Goal: Transaction & Acquisition: Purchase product/service

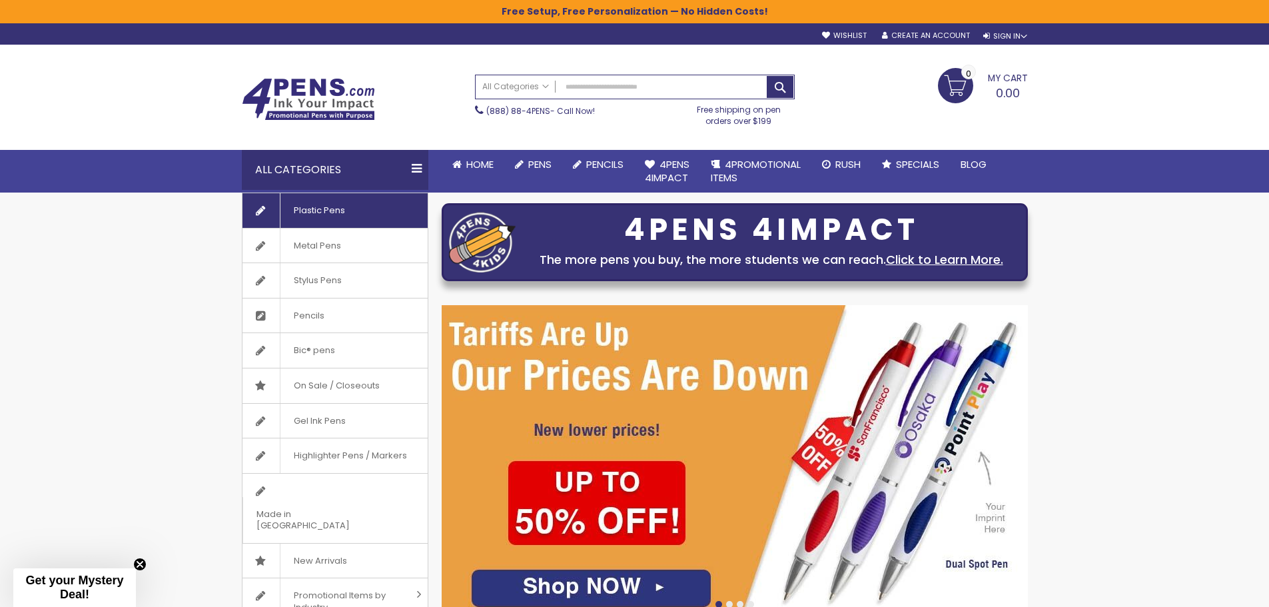
click at [317, 212] on span "Plastic Pens" at bounding box center [319, 210] width 79 height 35
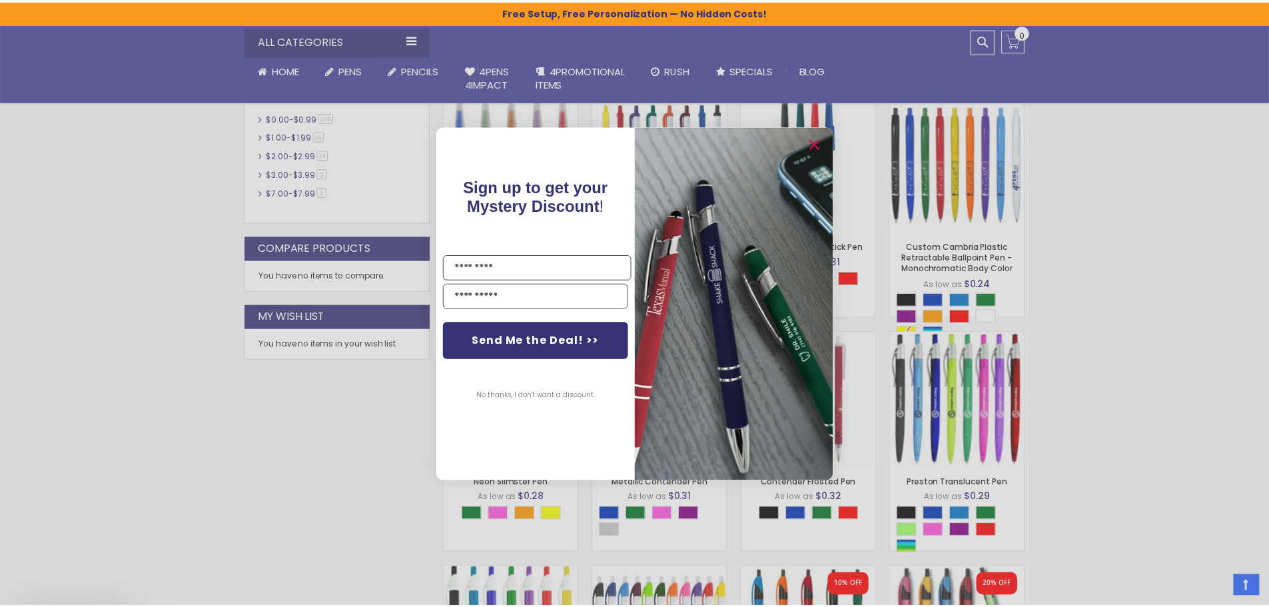
scroll to position [600, 0]
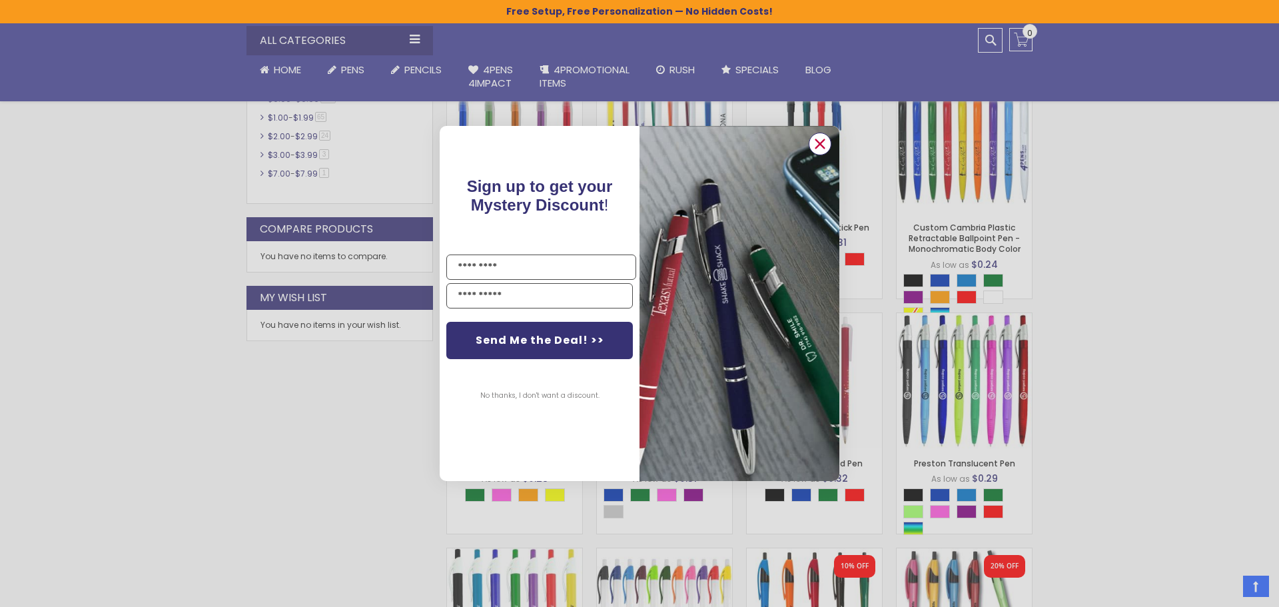
click at [821, 139] on circle "Close dialog" at bounding box center [820, 144] width 20 height 20
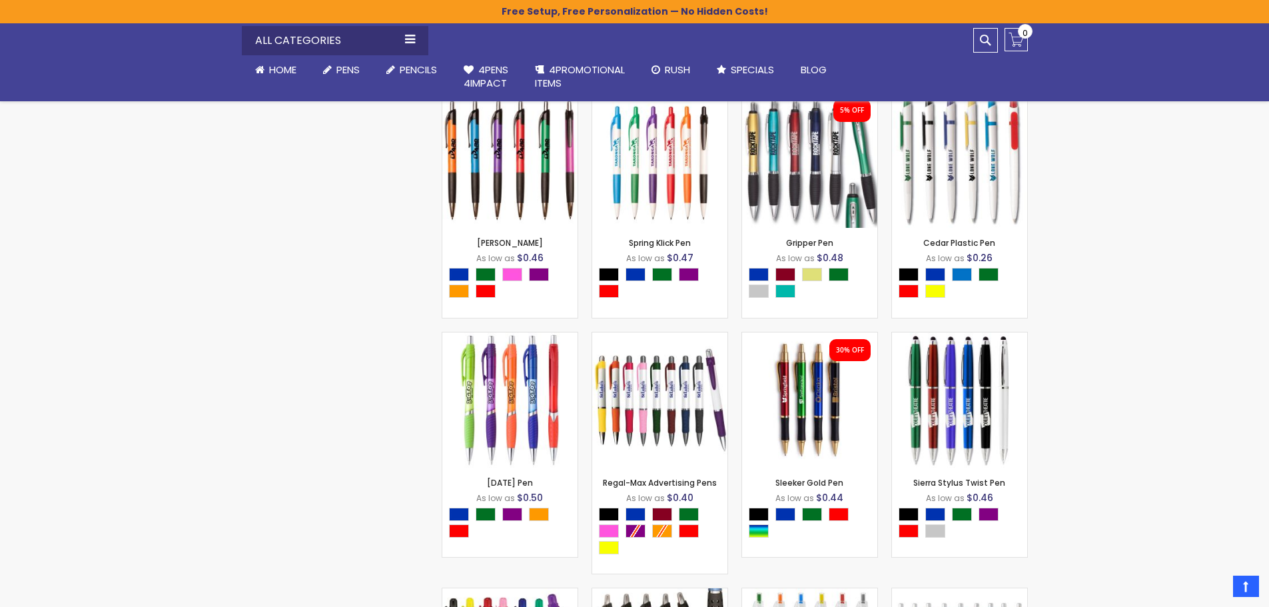
scroll to position [4797, 0]
click at [496, 422] on img at bounding box center [509, 399] width 135 height 135
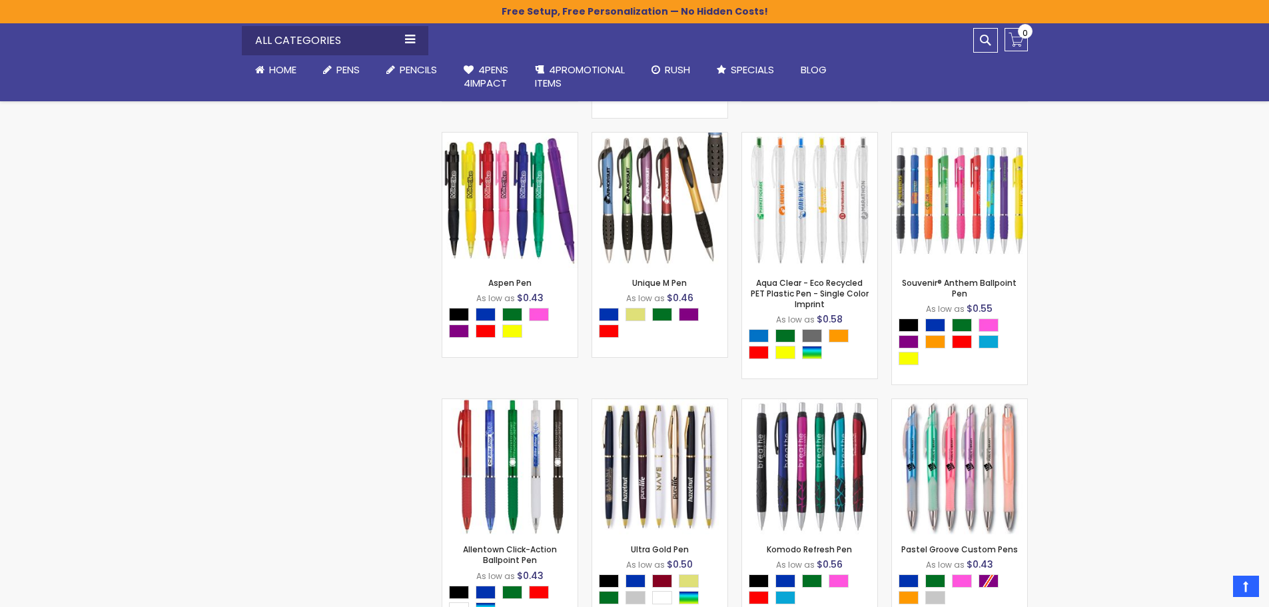
scroll to position [5263, 0]
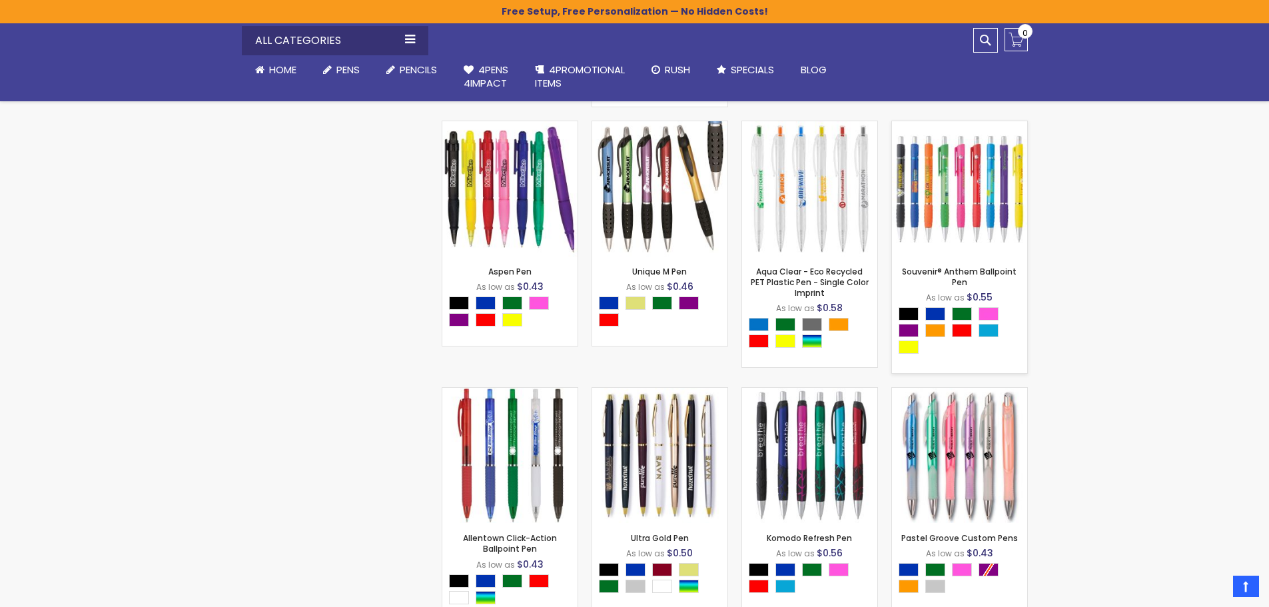
click at [938, 204] on img at bounding box center [959, 188] width 135 height 135
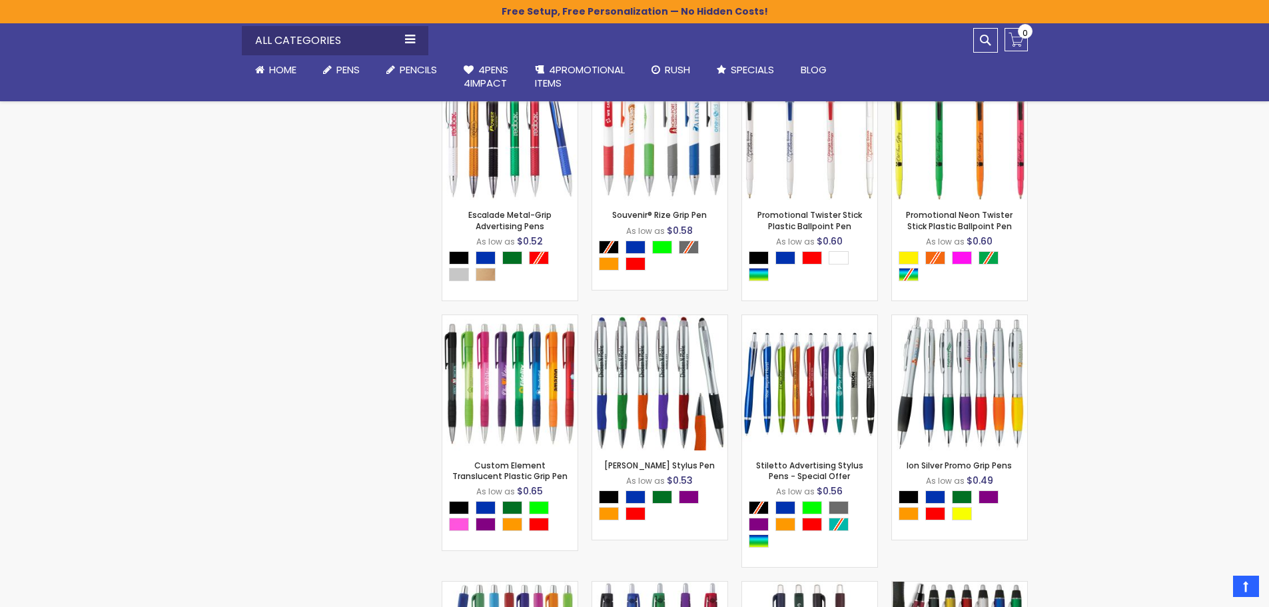
scroll to position [6395, 0]
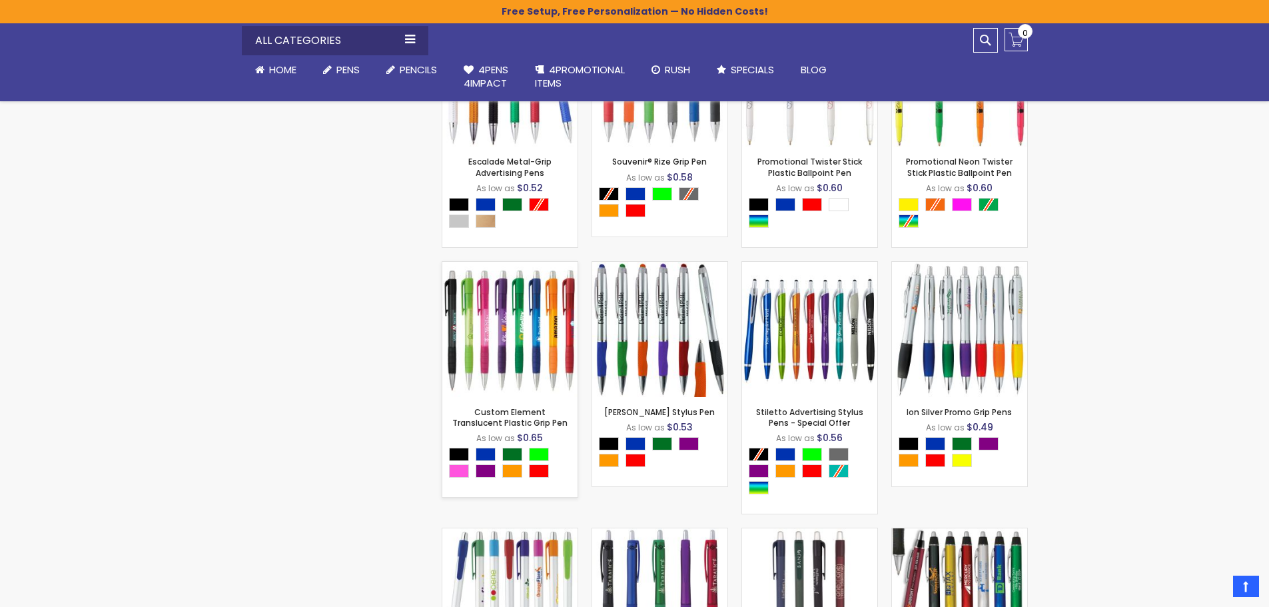
click at [546, 357] on img at bounding box center [509, 329] width 135 height 135
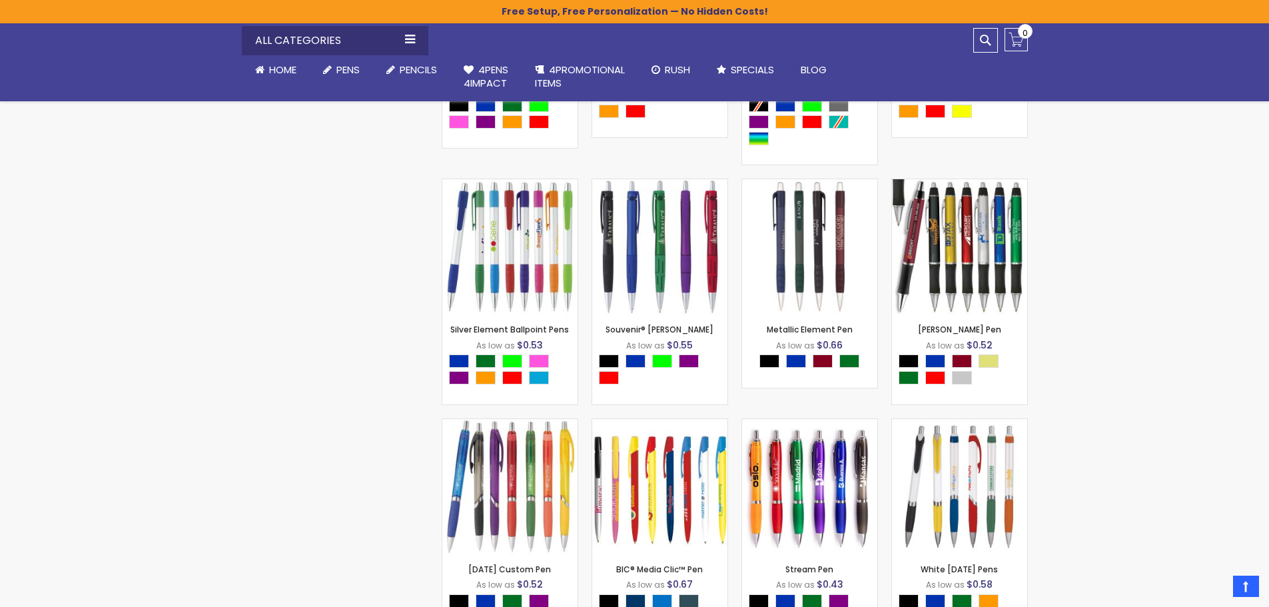
scroll to position [6795, 0]
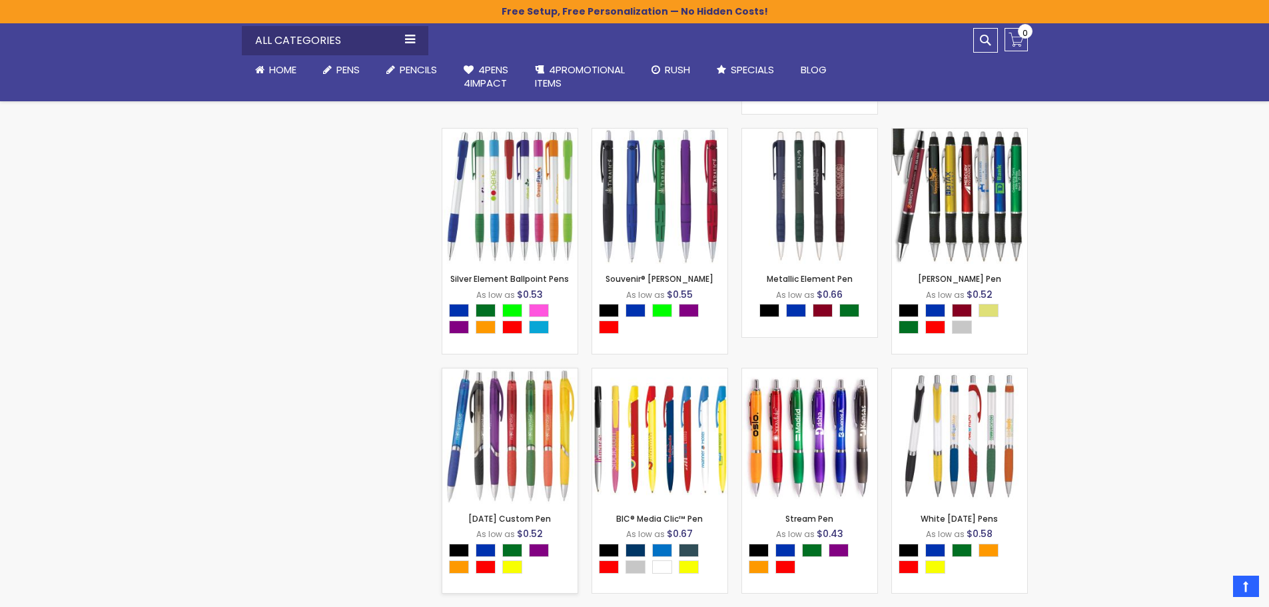
click at [499, 449] on img at bounding box center [509, 435] width 135 height 135
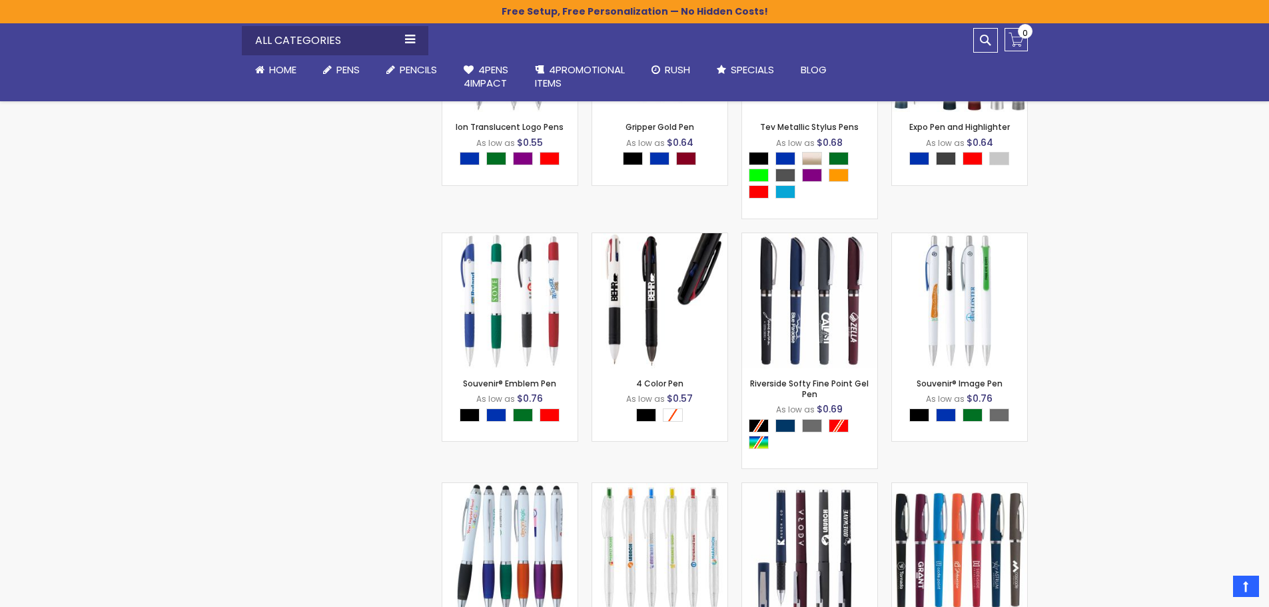
scroll to position [9726, 0]
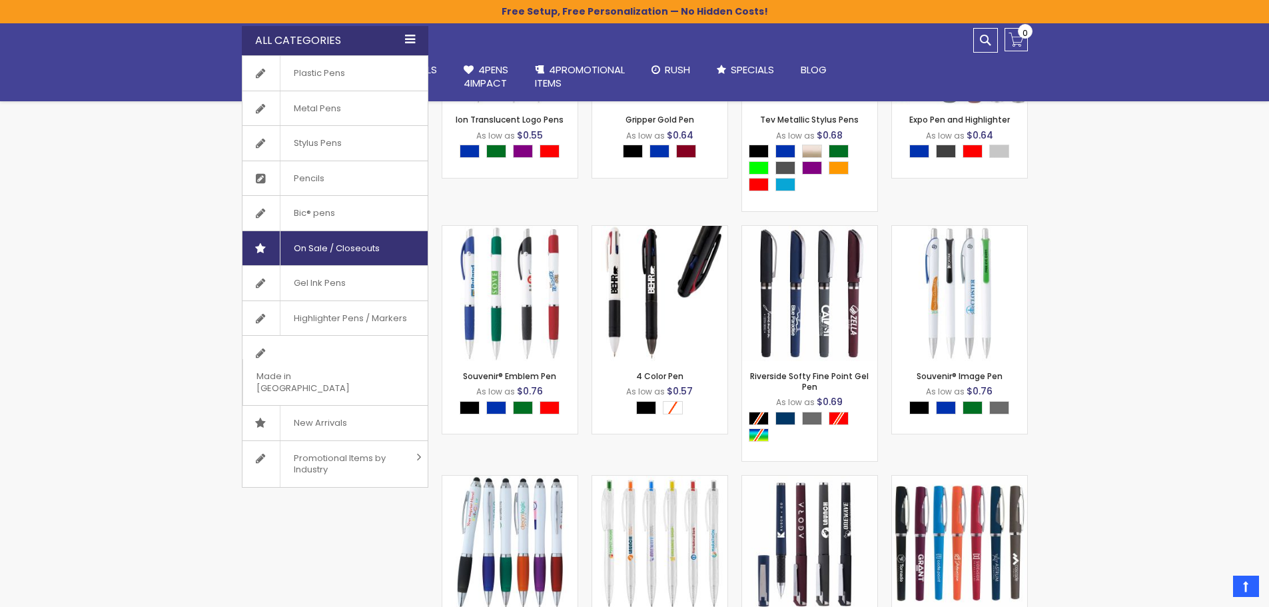
click at [329, 251] on span "On Sale / Closeouts" at bounding box center [336, 248] width 113 height 35
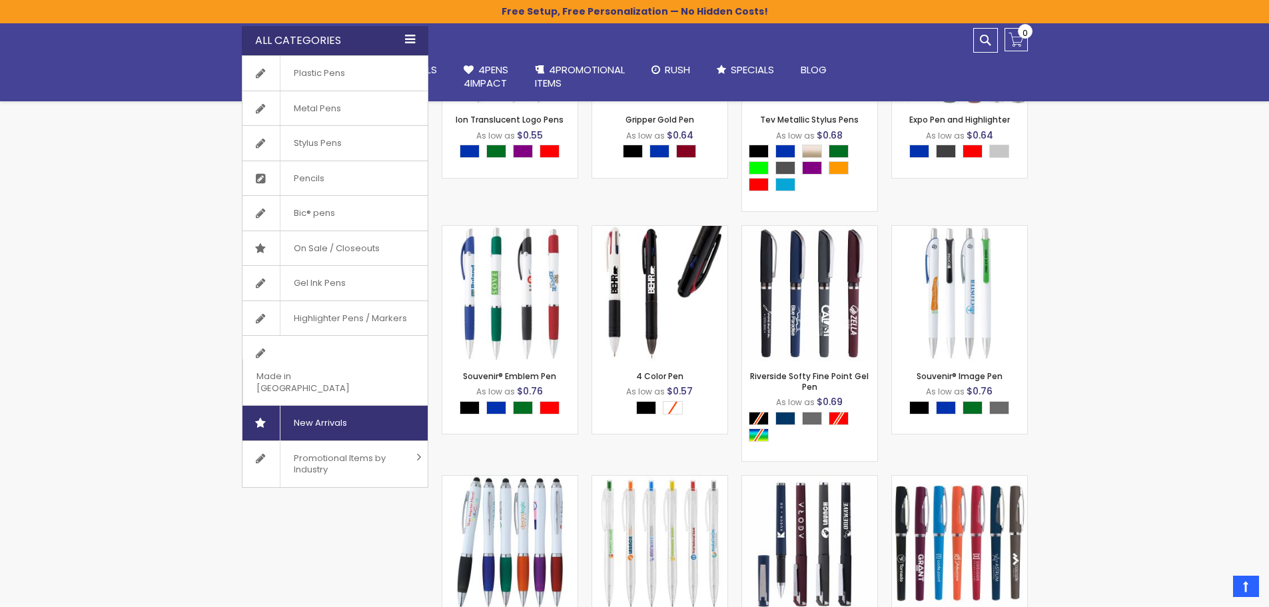
click at [326, 406] on span "New Arrivals" at bounding box center [320, 423] width 81 height 35
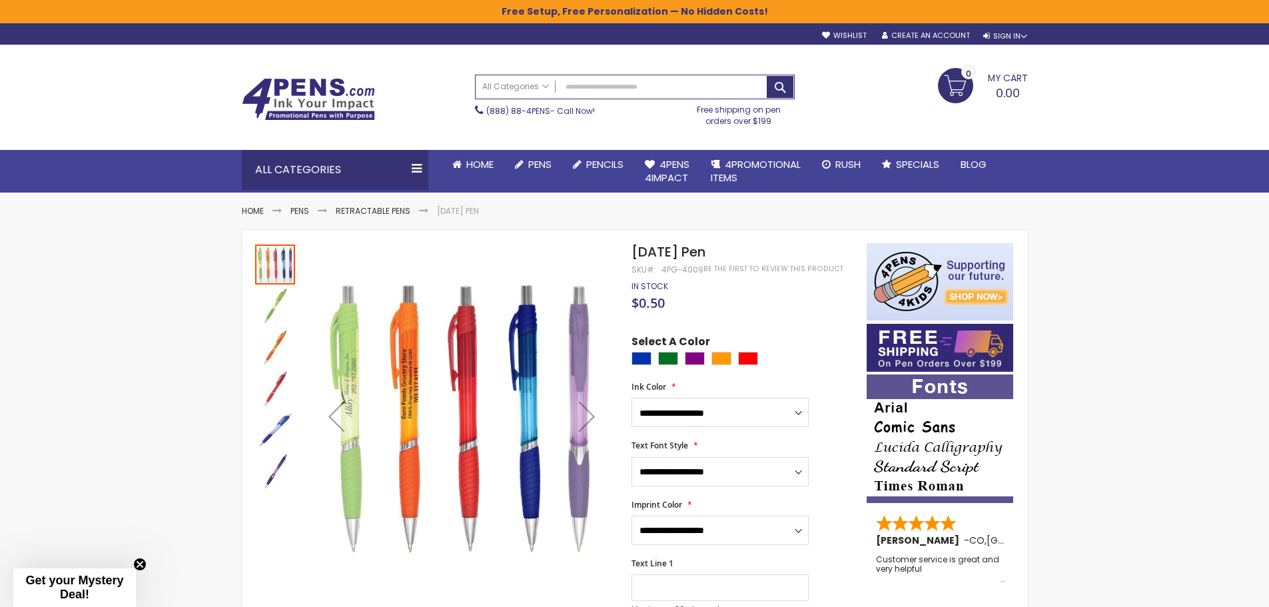
click at [277, 298] on img "Carnival Pen" at bounding box center [275, 306] width 40 height 40
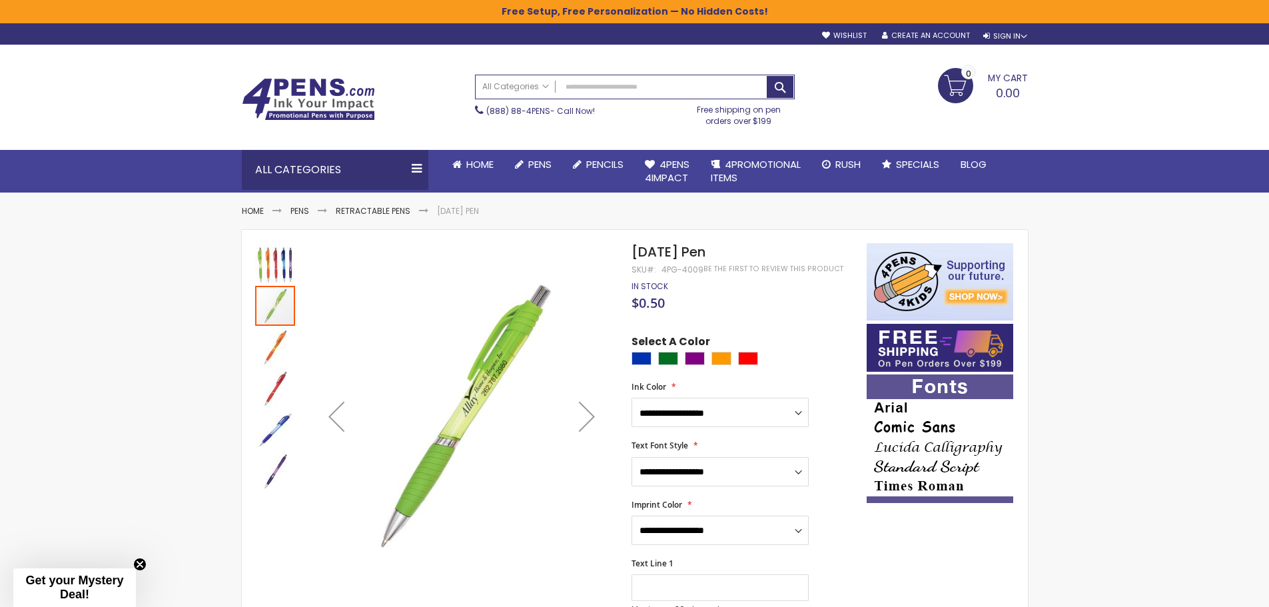
click at [585, 412] on div "Next" at bounding box center [586, 416] width 53 height 53
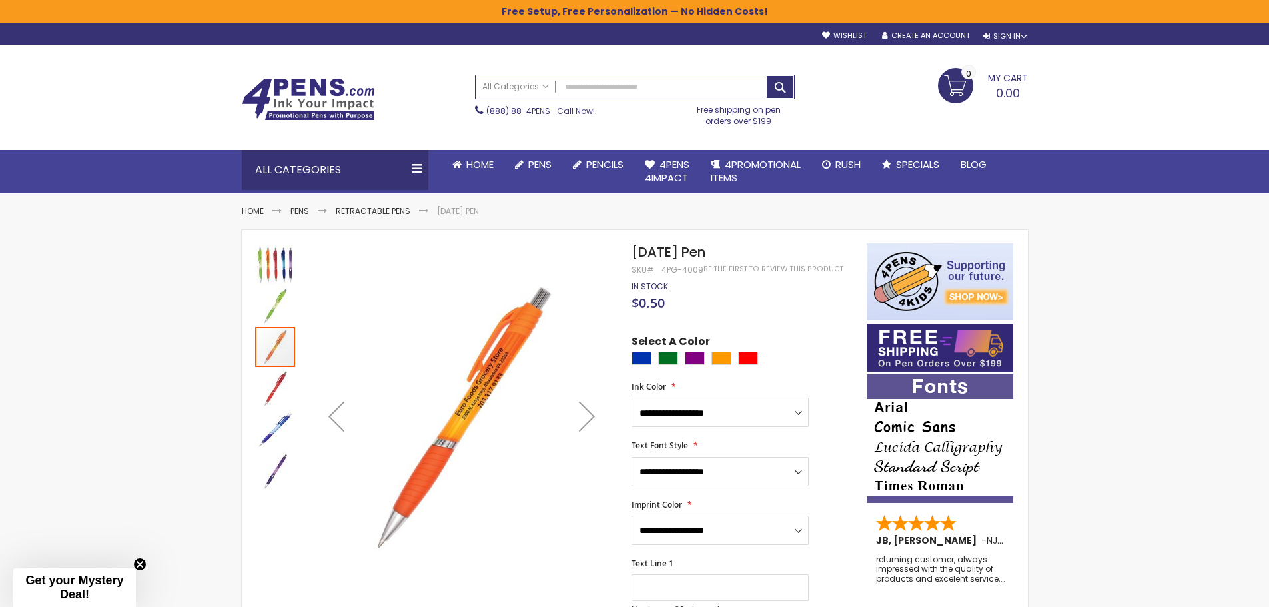
click at [585, 412] on div "Next" at bounding box center [586, 416] width 53 height 53
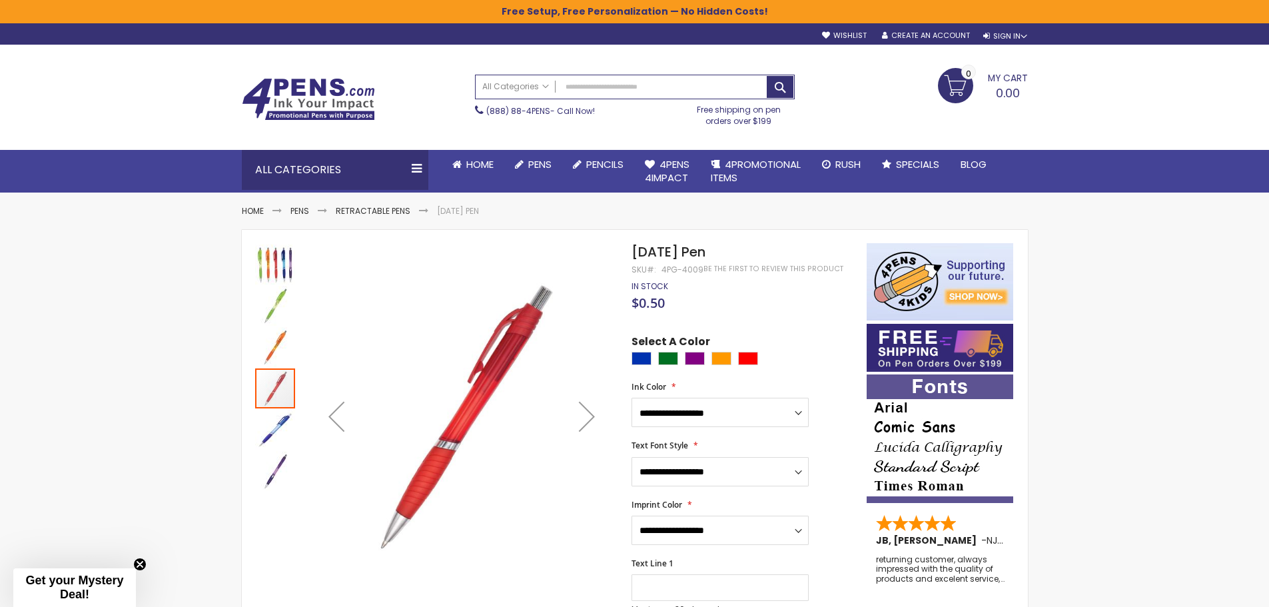
click at [585, 412] on div "Next" at bounding box center [586, 416] width 53 height 53
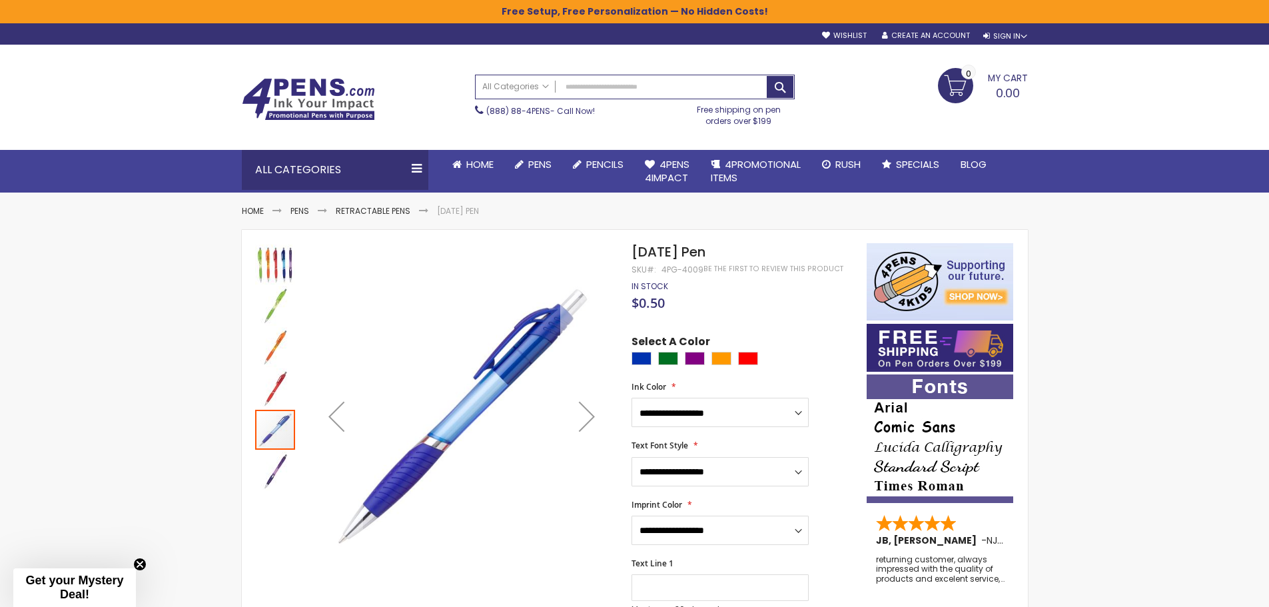
click at [585, 412] on div "Next" at bounding box center [586, 416] width 53 height 53
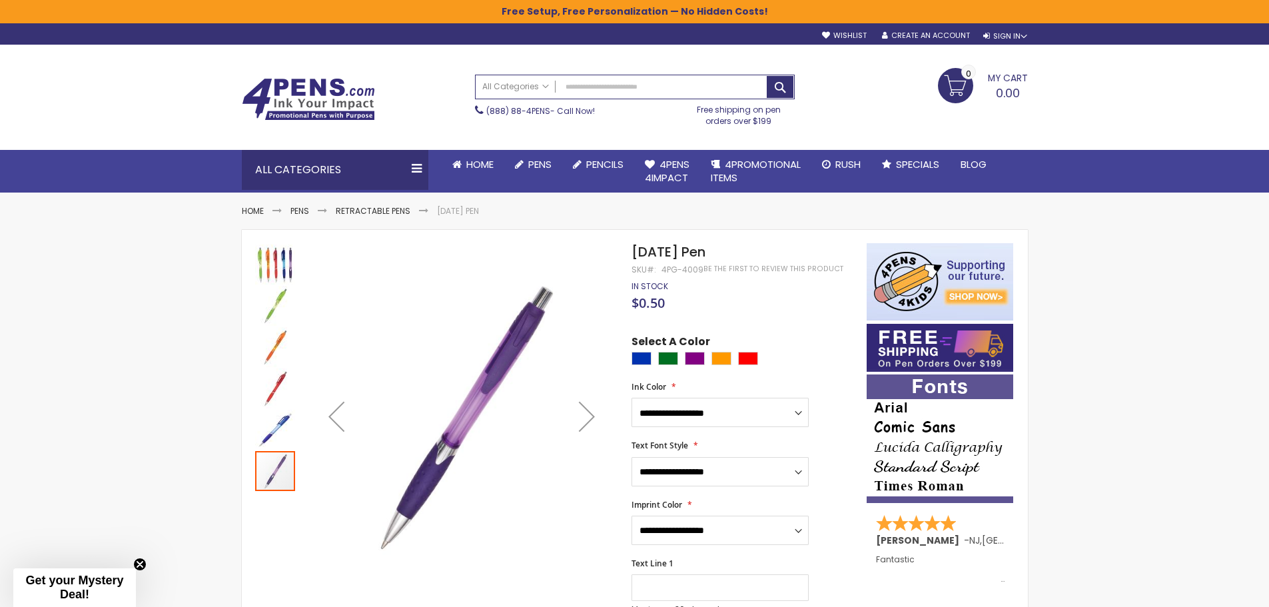
click at [585, 412] on div "Next" at bounding box center [586, 416] width 53 height 53
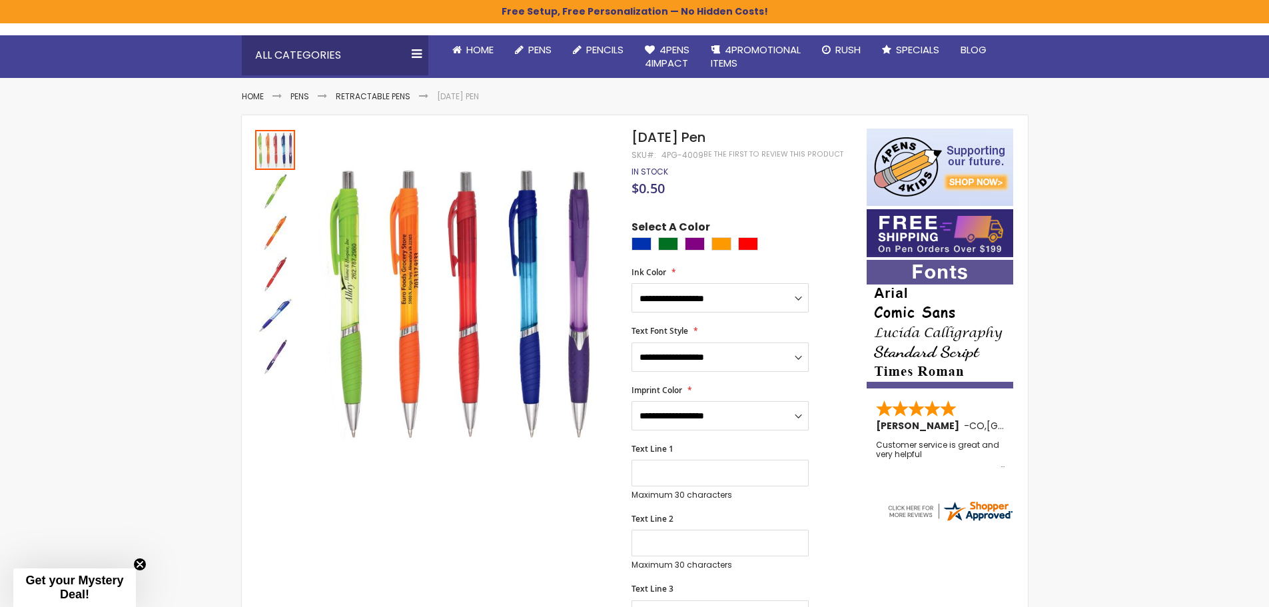
scroll to position [133, 0]
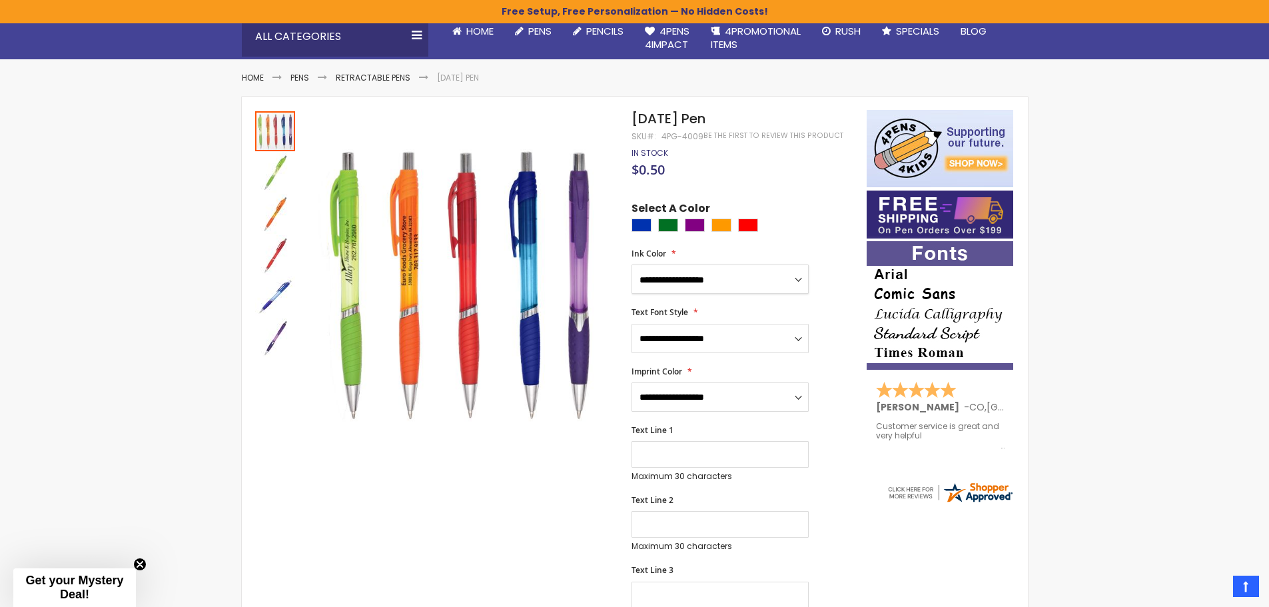
click at [801, 280] on select "**********" at bounding box center [720, 278] width 177 height 29
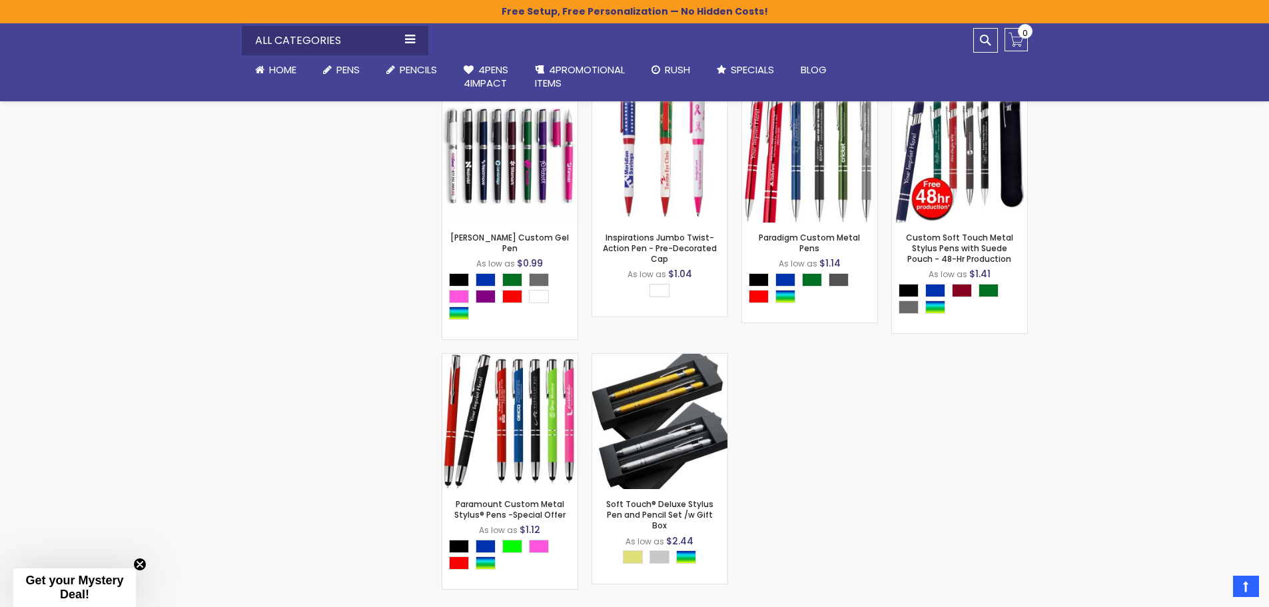
scroll to position [3864, 0]
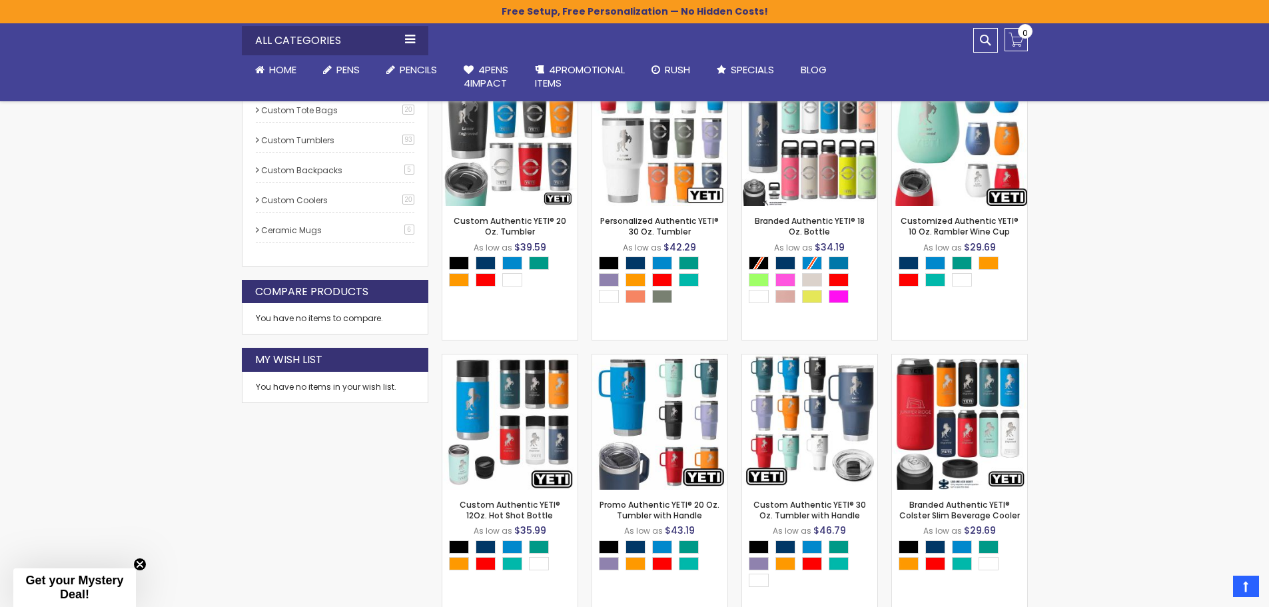
scroll to position [666, 0]
